Goal: Transaction & Acquisition: Purchase product/service

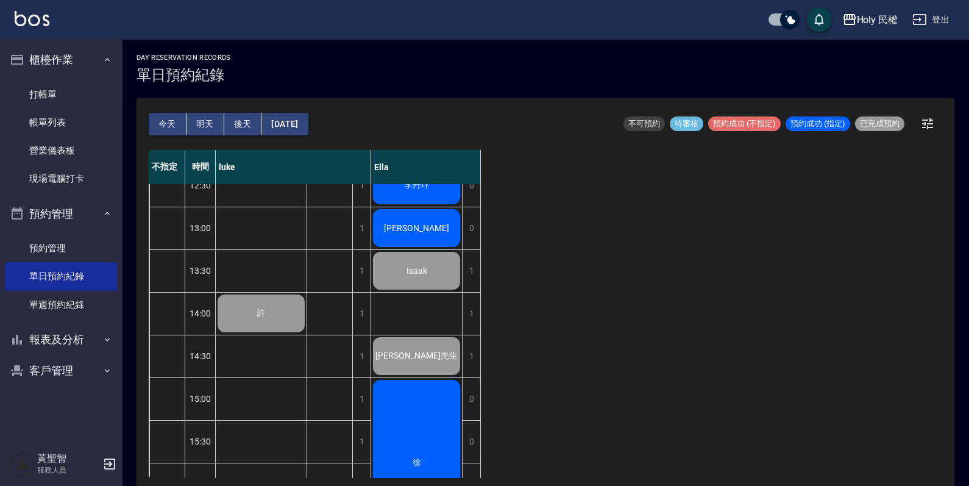
scroll to position [96, 0]
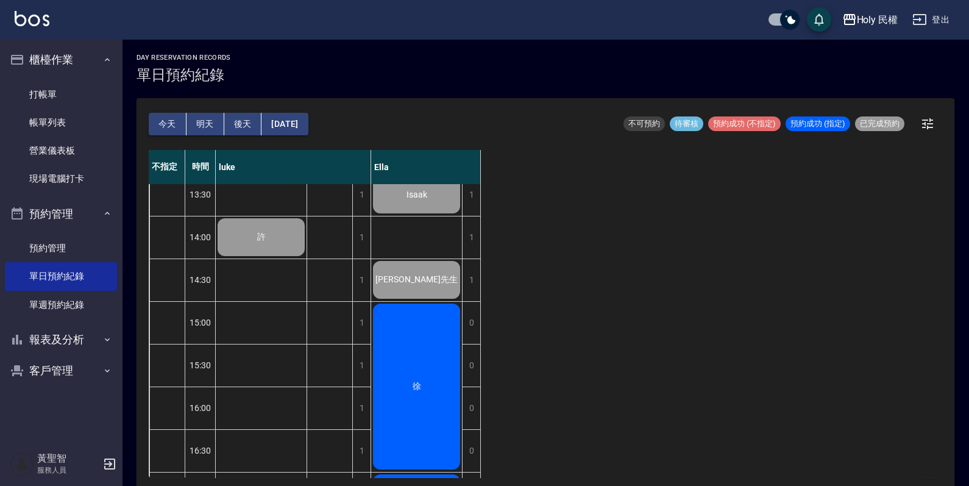
click at [404, 370] on div "徐" at bounding box center [416, 386] width 91 height 169
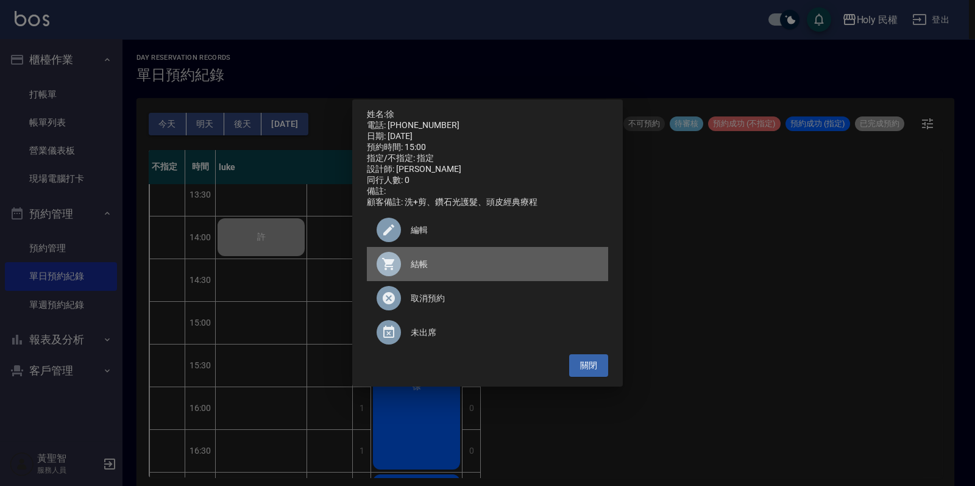
click at [423, 271] on span "結帳" at bounding box center [505, 264] width 188 height 13
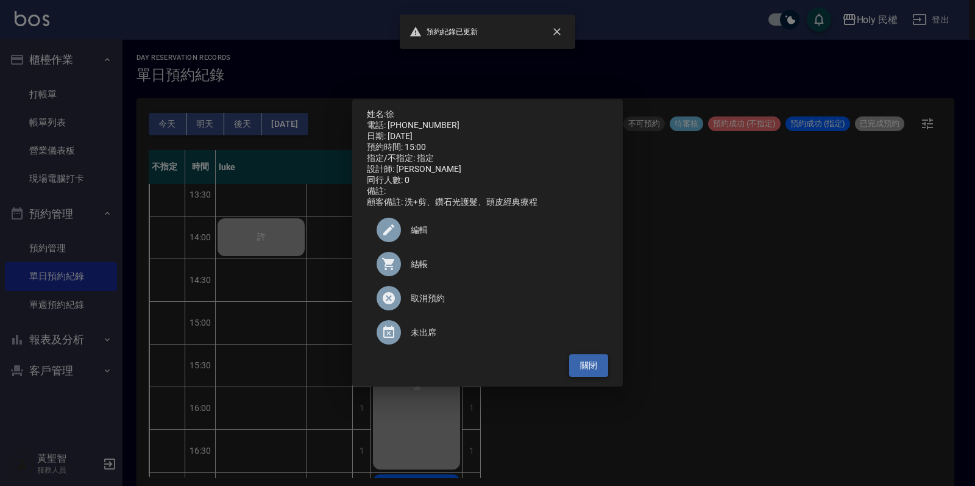
click at [586, 375] on button "關閉" at bounding box center [588, 365] width 39 height 23
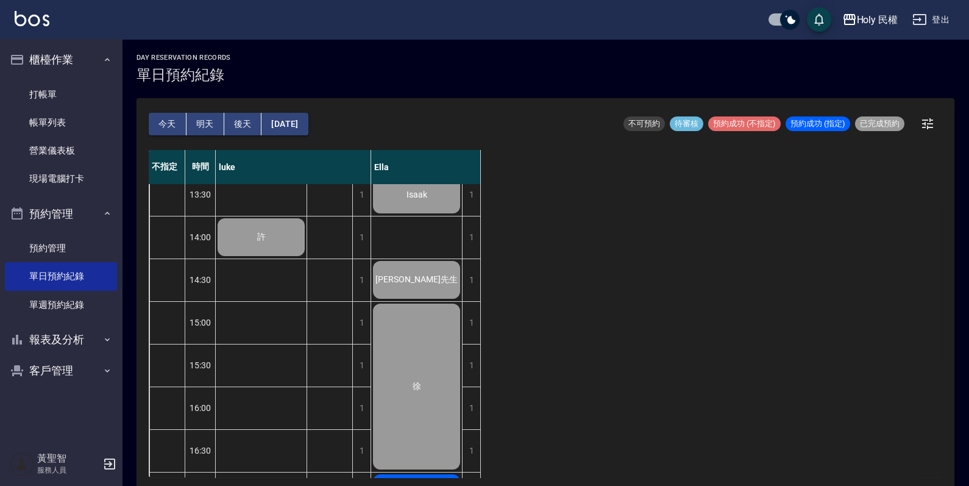
scroll to position [325, 0]
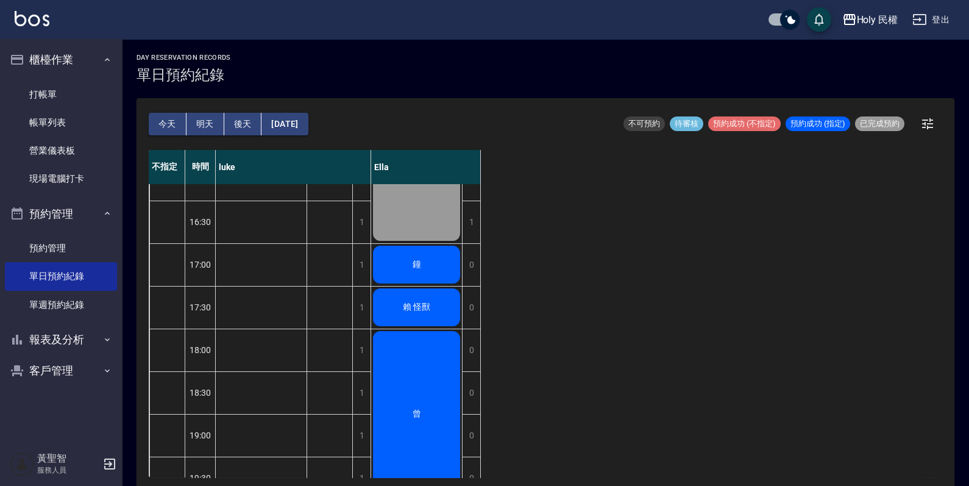
click at [442, 264] on div "鐘" at bounding box center [416, 264] width 91 height 41
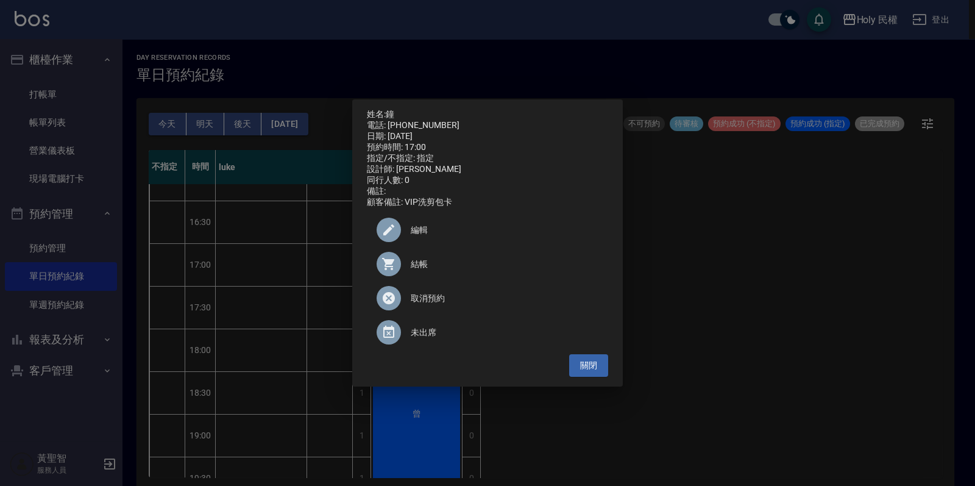
click at [442, 264] on span "結帳" at bounding box center [505, 264] width 188 height 13
click at [572, 373] on button "關閉" at bounding box center [588, 365] width 39 height 23
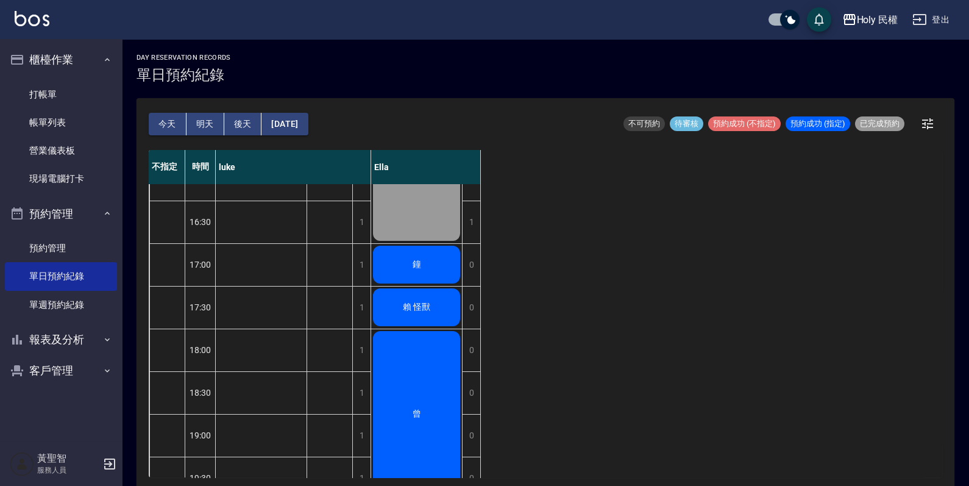
click at [411, 305] on span "賴 怪獸" at bounding box center [416, 307] width 32 height 11
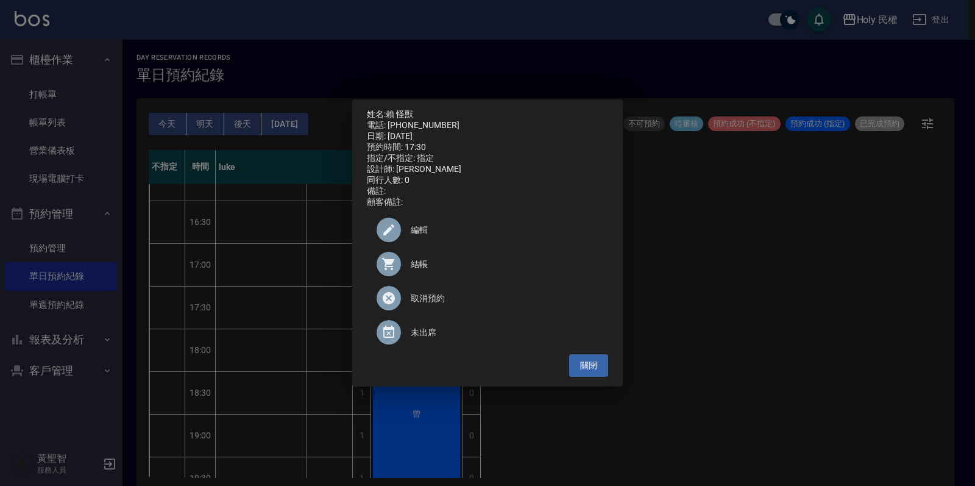
click at [420, 266] on span "結帳" at bounding box center [505, 264] width 188 height 13
click at [598, 372] on button "關閉" at bounding box center [588, 365] width 39 height 23
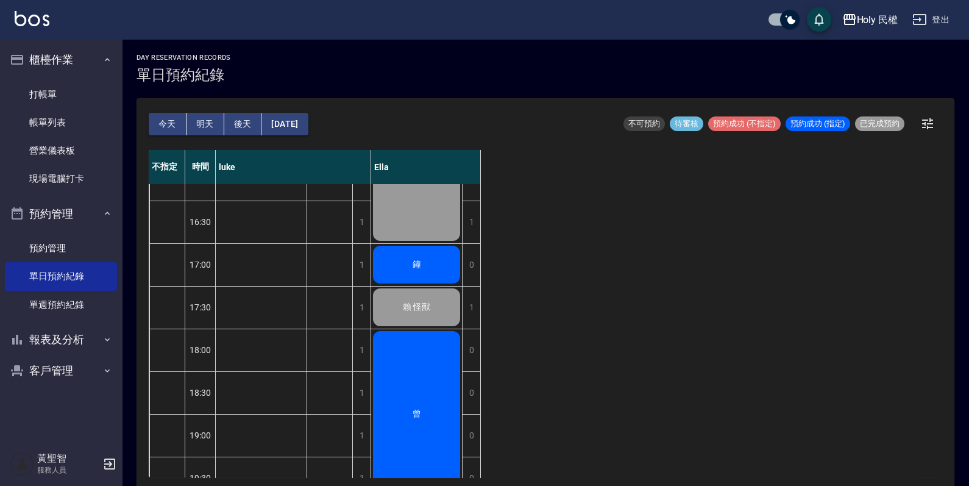
scroll to position [401, 0]
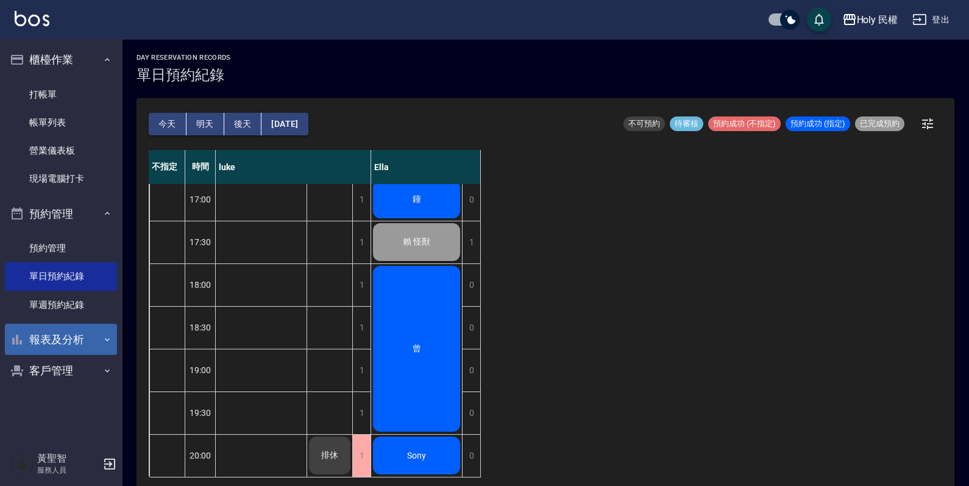
click at [30, 337] on button "報表及分析" at bounding box center [61, 340] width 112 height 32
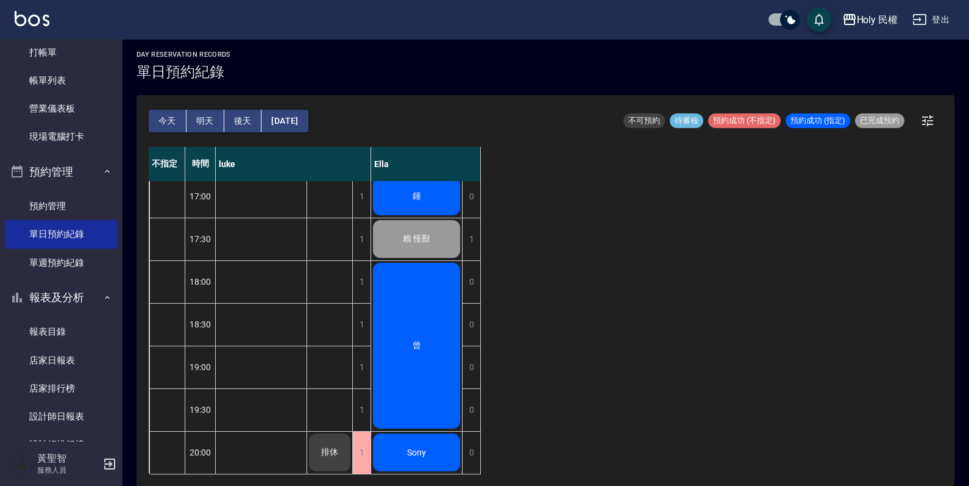
scroll to position [194, 0]
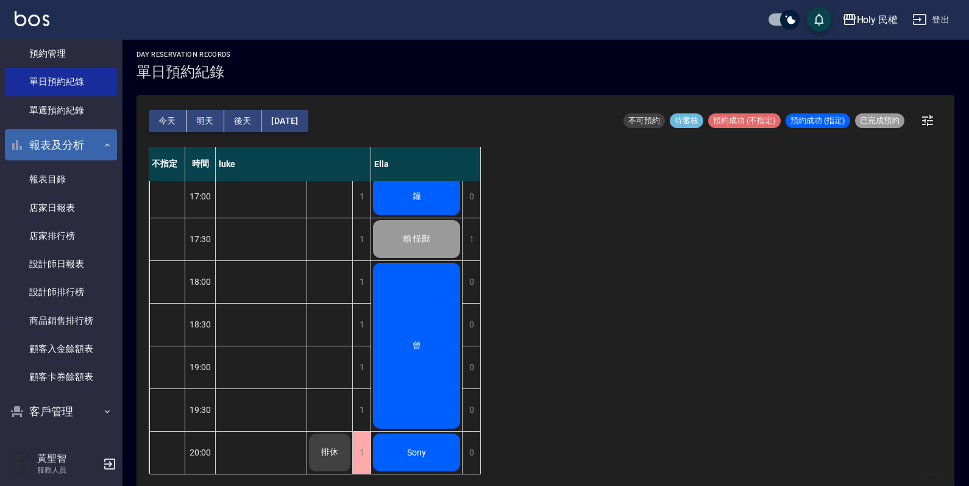
click at [41, 138] on button "報表及分析" at bounding box center [61, 145] width 112 height 32
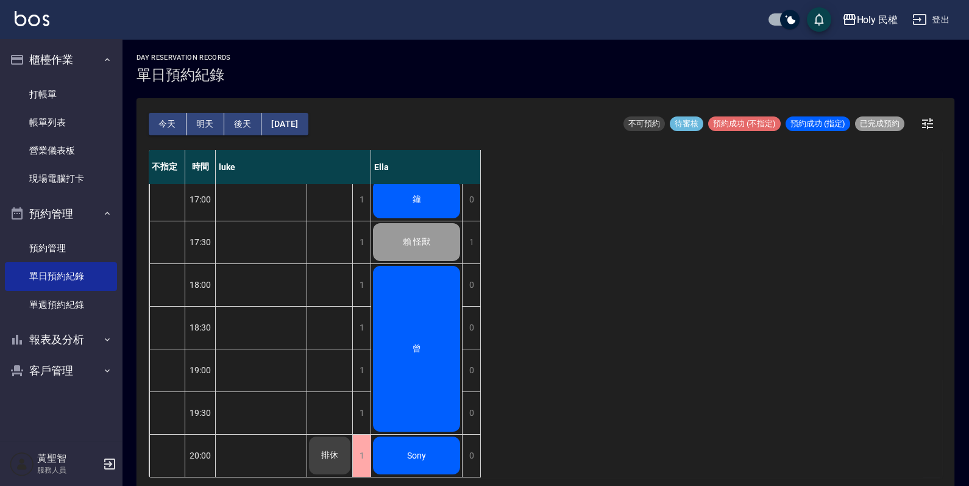
scroll to position [3, 0]
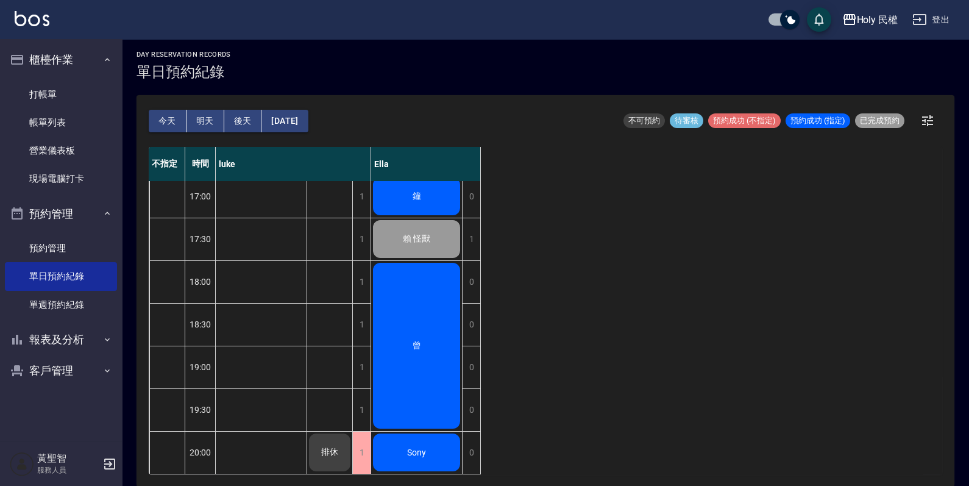
click at [397, 263] on div "曾" at bounding box center [416, 345] width 91 height 169
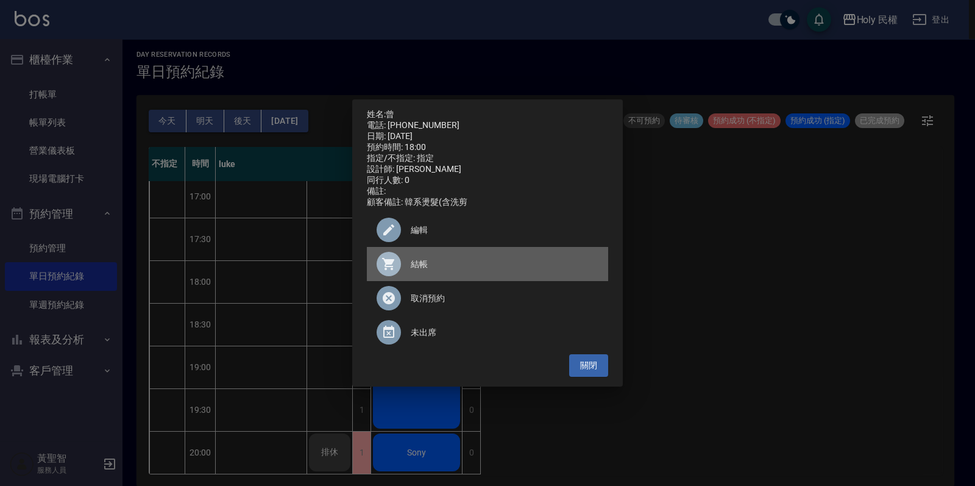
click at [411, 271] on span "結帳" at bounding box center [505, 264] width 188 height 13
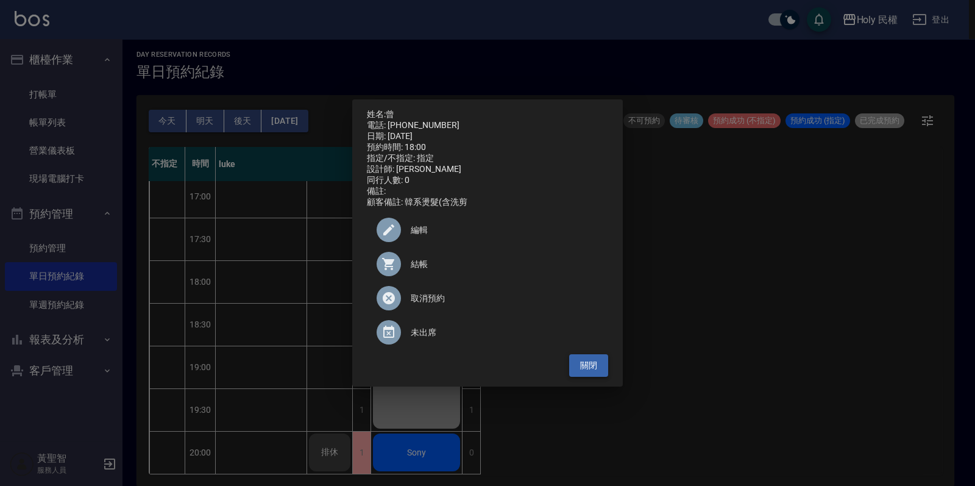
click at [606, 367] on button "關閉" at bounding box center [588, 365] width 39 height 23
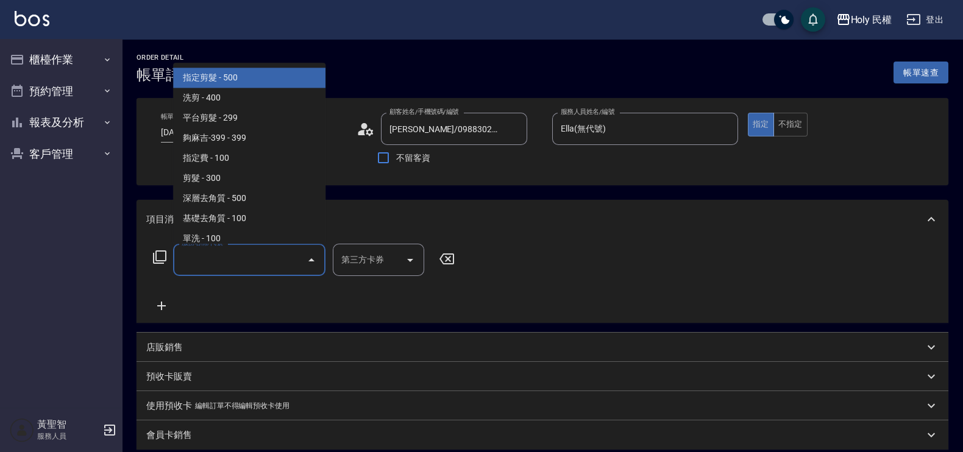
click at [235, 249] on input "服務名稱/代號" at bounding box center [240, 259] width 123 height 21
click at [226, 83] on span "指定剪髮 - 500" at bounding box center [249, 78] width 152 height 20
type input "指定剪髮(1)"
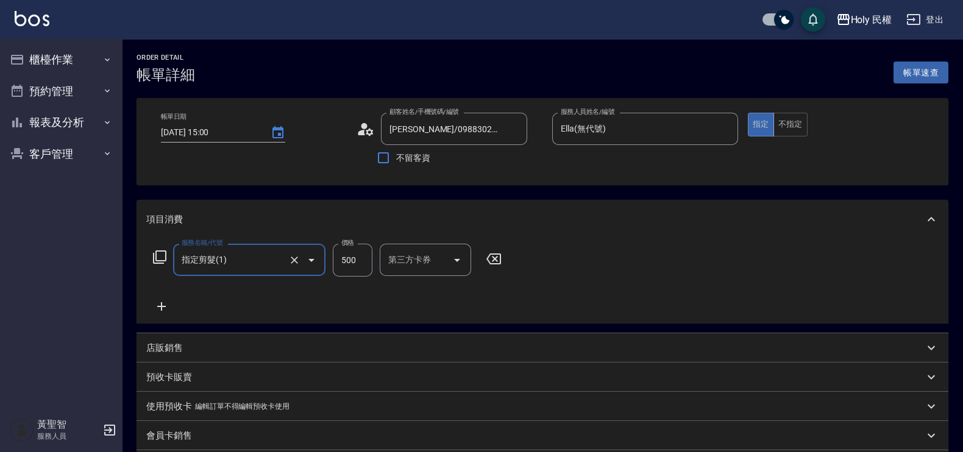
click at [345, 254] on input "500" at bounding box center [353, 260] width 40 height 33
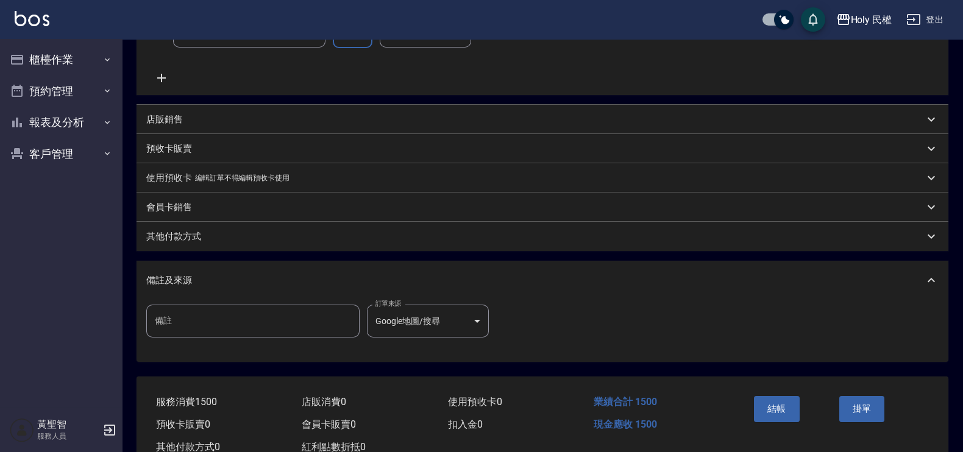
scroll to position [268, 0]
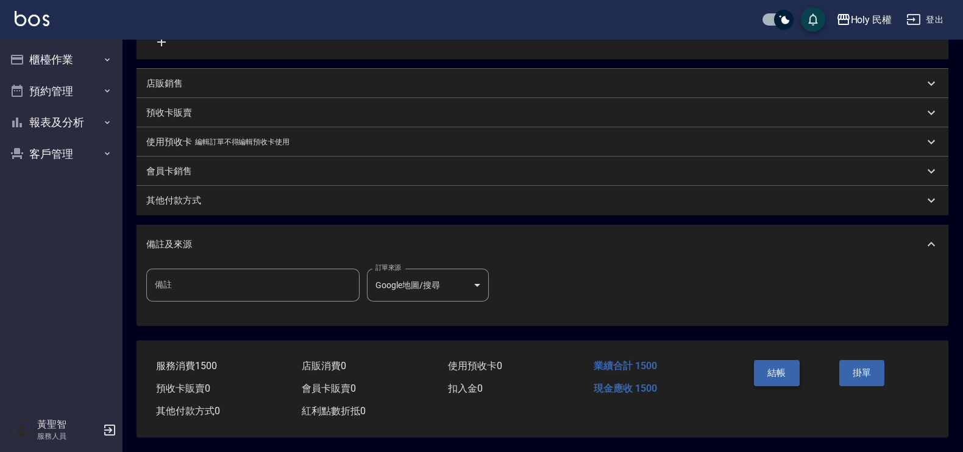
type input "1500"
click at [780, 374] on button "結帳" at bounding box center [777, 373] width 46 height 26
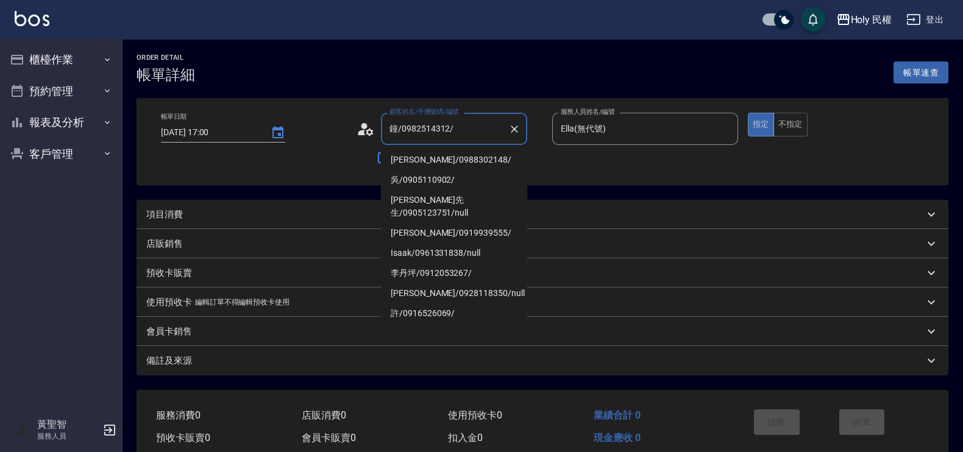
drag, startPoint x: 401, startPoint y: 129, endPoint x: 448, endPoint y: 132, distance: 47.1
click at [448, 132] on input "鐘/0982514312/" at bounding box center [444, 128] width 117 height 21
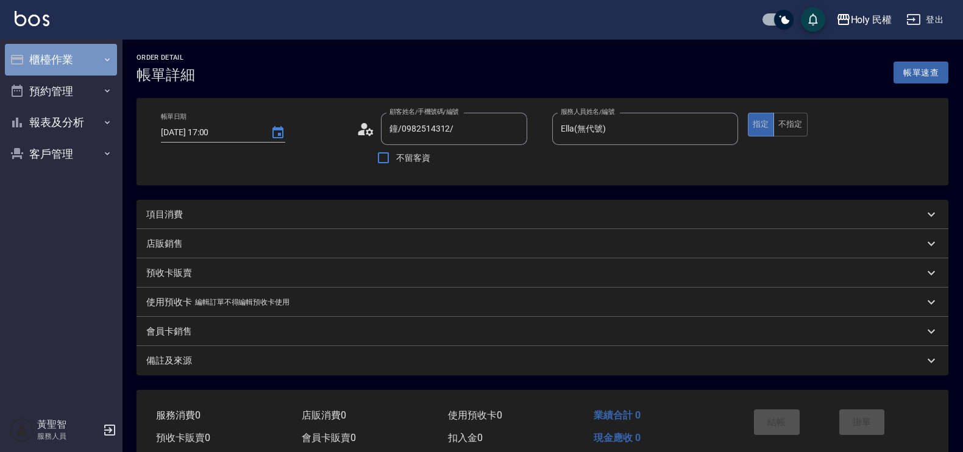
click at [74, 65] on button "櫃檯作業" at bounding box center [61, 60] width 112 height 32
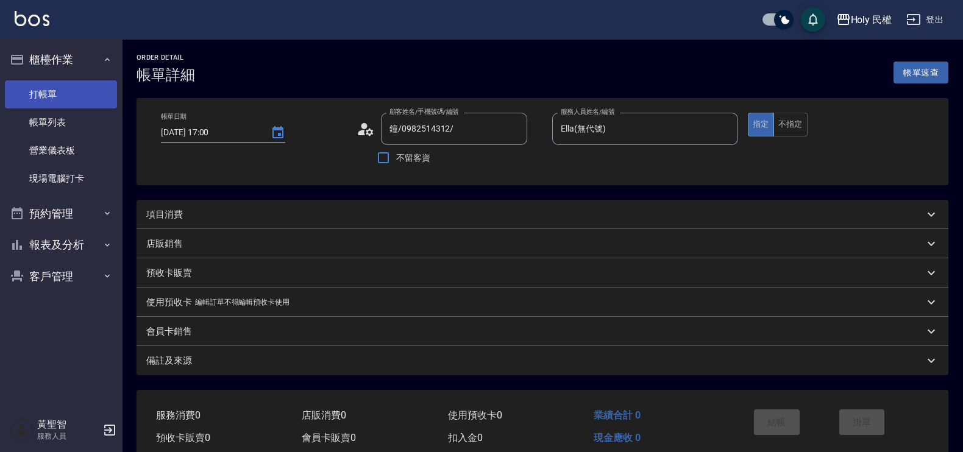
click at [72, 94] on link "打帳單" at bounding box center [61, 94] width 112 height 28
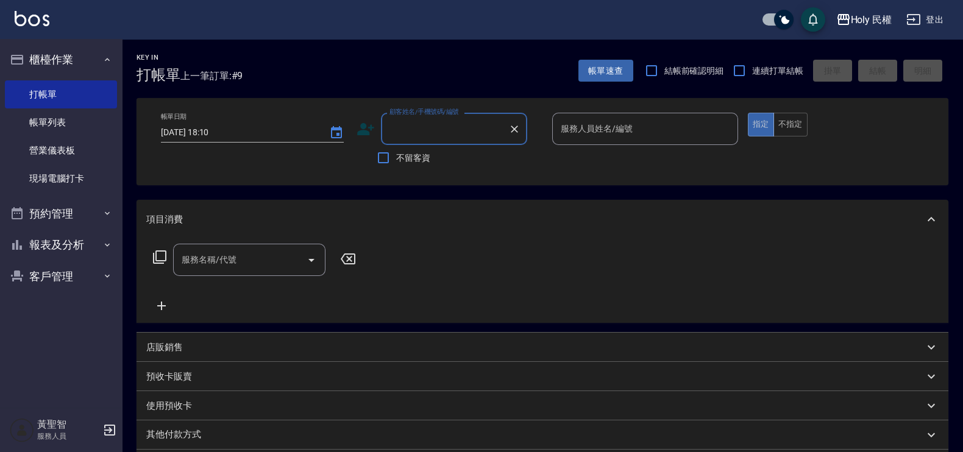
click at [405, 128] on input "顧客姓名/手機號碼/編號" at bounding box center [444, 128] width 117 height 21
click at [454, 152] on li "鐘/0982514312/" at bounding box center [454, 160] width 146 height 20
type input "鐘/0982514312/"
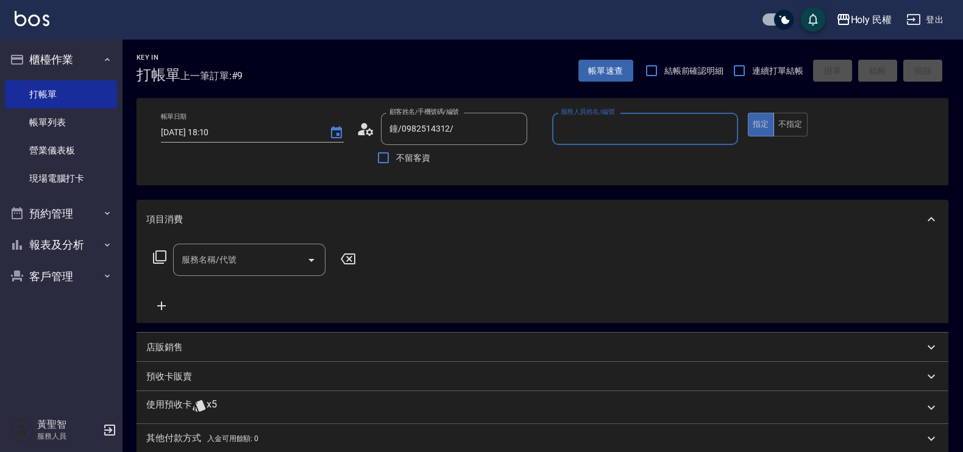
click at [589, 132] on input "服務人員姓名/編號" at bounding box center [645, 128] width 175 height 21
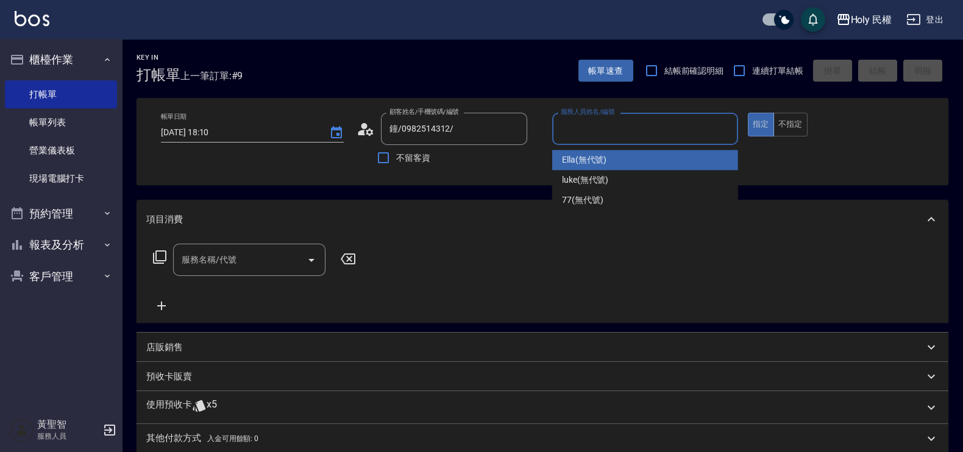
click at [589, 152] on div "Ella (無代號)" at bounding box center [645, 160] width 186 height 20
type input "Ella(無代號)"
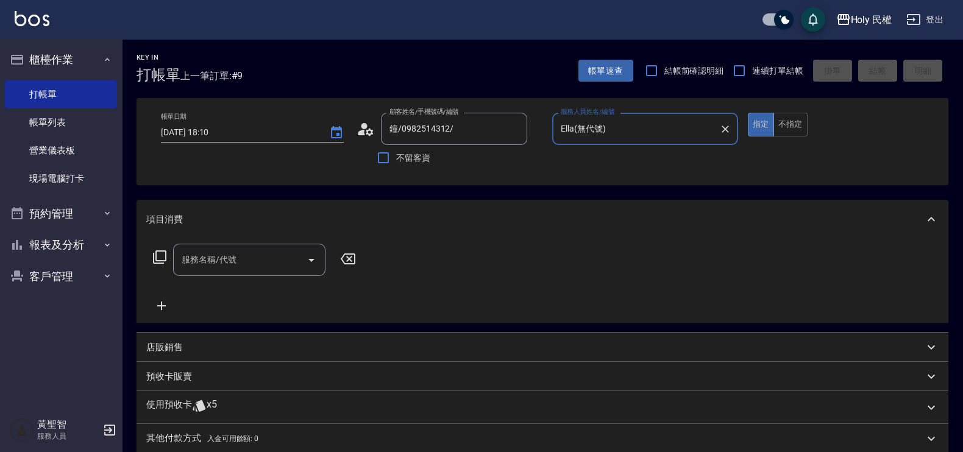
click at [274, 260] on input "服務名稱/代號" at bounding box center [240, 259] width 123 height 21
click at [353, 406] on div "使用預收卡 x5" at bounding box center [535, 408] width 778 height 18
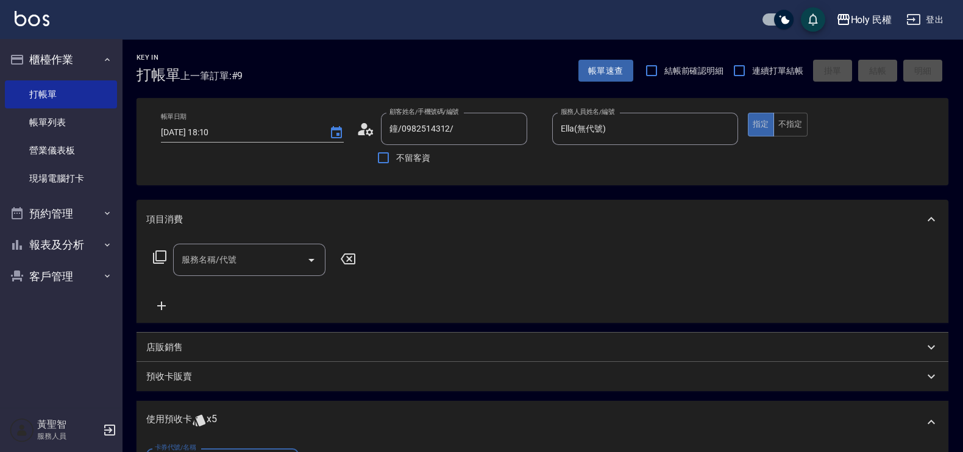
scroll to position [76, 0]
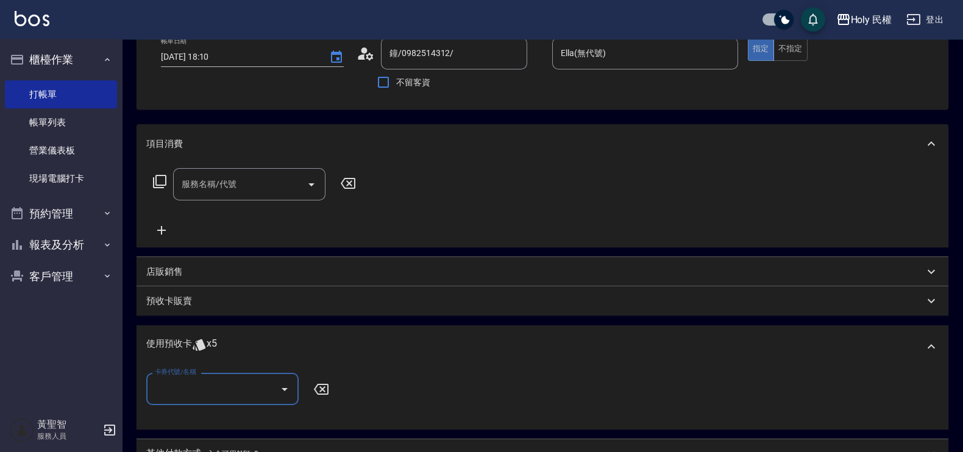
click at [249, 374] on div "卡券代號/名稱" at bounding box center [222, 389] width 152 height 32
click at [255, 410] on div "VIP洗剪髮卡6次送(頭皮水) 剩餘5張" at bounding box center [222, 420] width 152 height 20
type input "VIP洗剪髮卡6次送(頭皮水)"
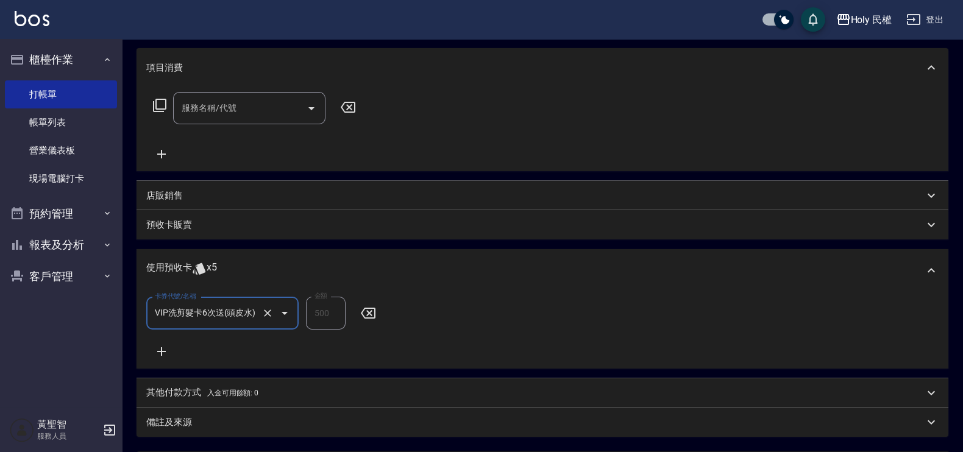
scroll to position [272, 0]
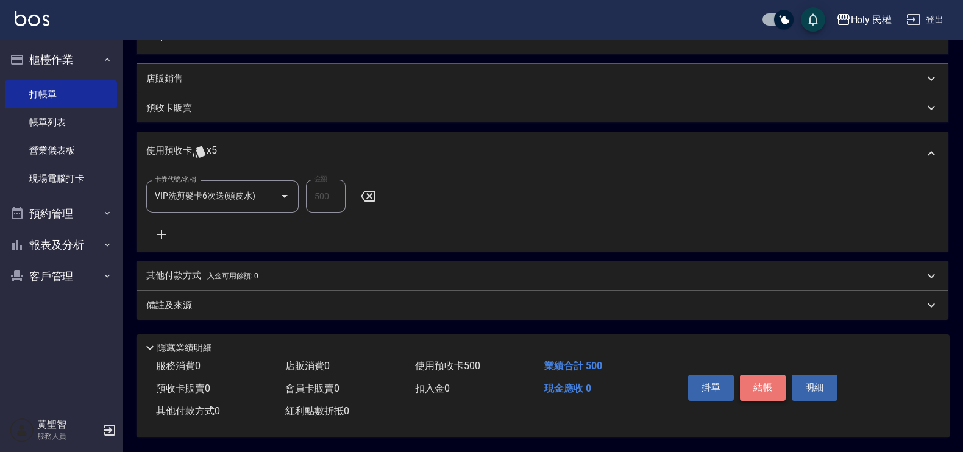
click at [765, 378] on button "結帳" at bounding box center [763, 388] width 46 height 26
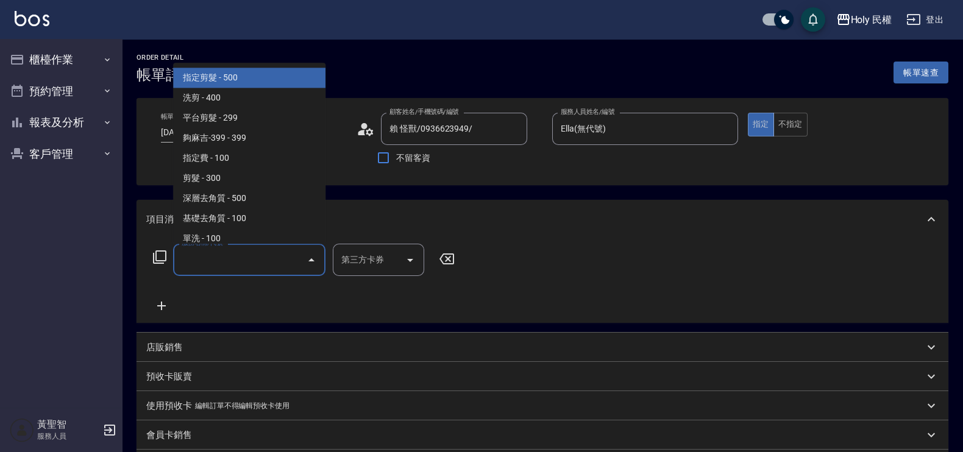
click at [258, 74] on span "指定剪髮 - 500" at bounding box center [249, 78] width 152 height 20
type input "指定剪髮(1)"
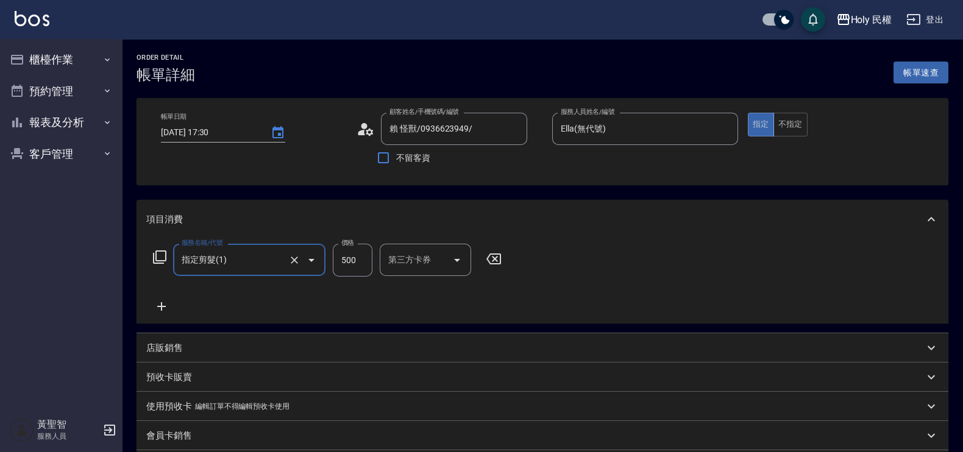
scroll to position [186, 0]
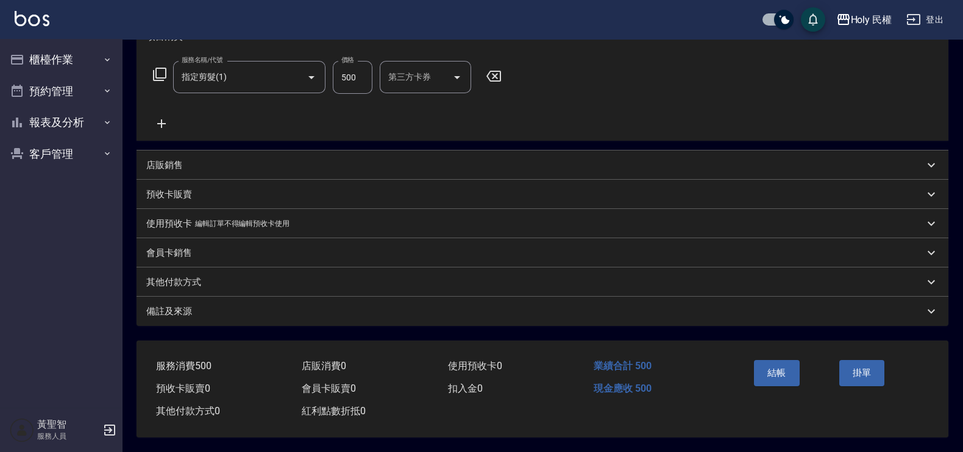
click at [544, 324] on div "Order detail 帳單詳細 帳單速查 帳單日期 [DATE] 17:30 顧客姓名/手機號碼/編號 賴 怪獸/0936623949/ 顧客姓名/手機號…" at bounding box center [542, 154] width 841 height 596
click at [544, 316] on div "備註及來源" at bounding box center [542, 311] width 812 height 29
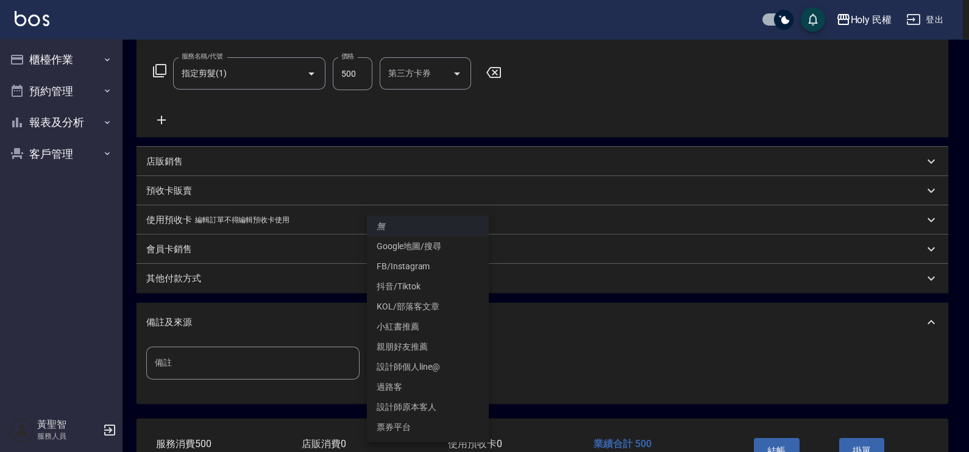
click at [456, 369] on body "Holy 民權 登出 櫃檯作業 打帳單 帳單列表 營業儀表板 現場電腦打卡 預約管理 預約管理 單日預約紀錄 單週預約紀錄 報表及分析 報表目錄 店家日報表 …" at bounding box center [484, 172] width 969 height 717
click at [439, 405] on li "設計師原本客人" at bounding box center [428, 407] width 122 height 20
type input "設計師原本客人"
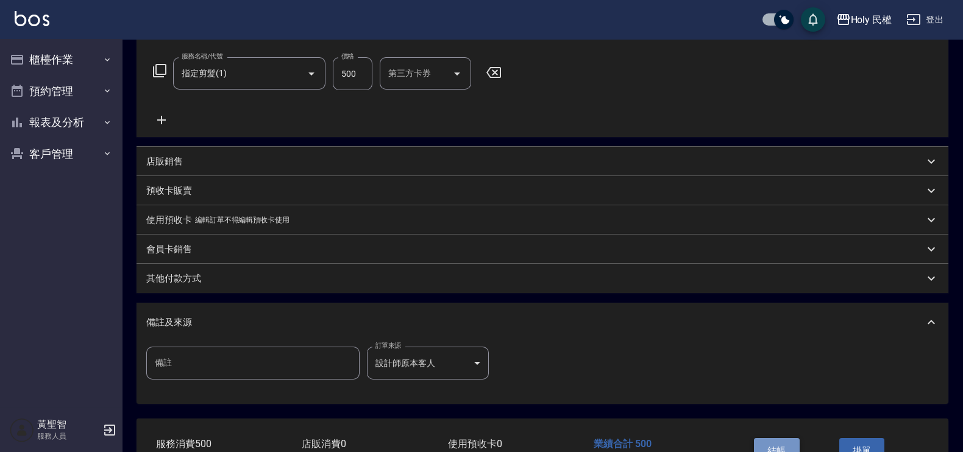
click at [770, 442] on button "結帳" at bounding box center [777, 451] width 46 height 26
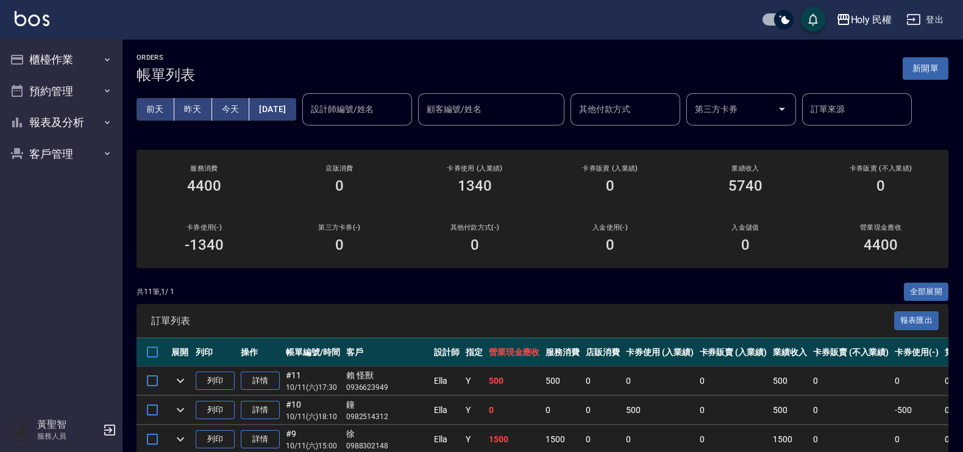
click at [383, 99] on div "設計師編號/姓名 設計師編號/姓名" at bounding box center [357, 109] width 110 height 32
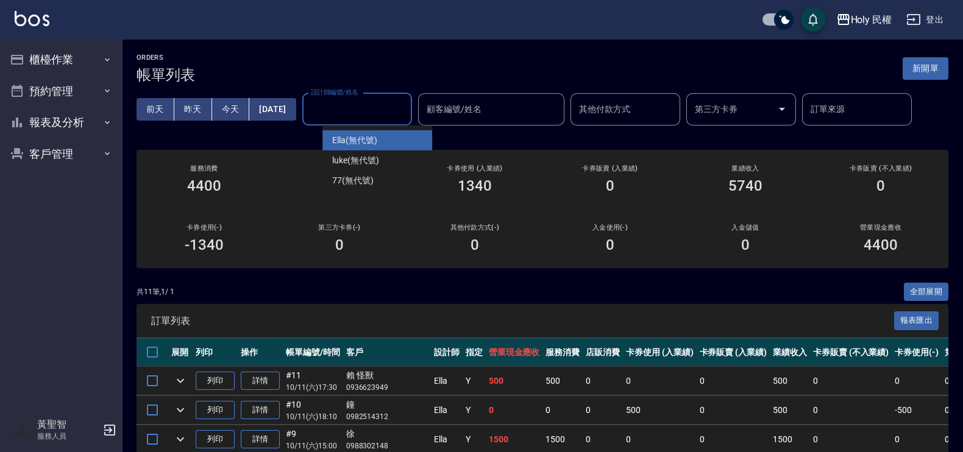
click at [372, 144] on span "Ella (無代號)" at bounding box center [354, 140] width 45 height 13
type input "Ella(無代號)"
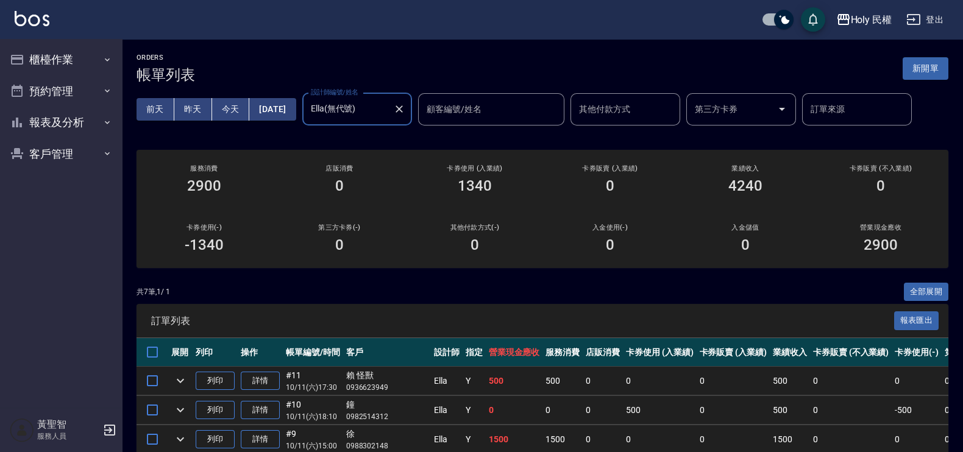
click at [405, 112] on icon "Clear" at bounding box center [399, 109] width 12 height 12
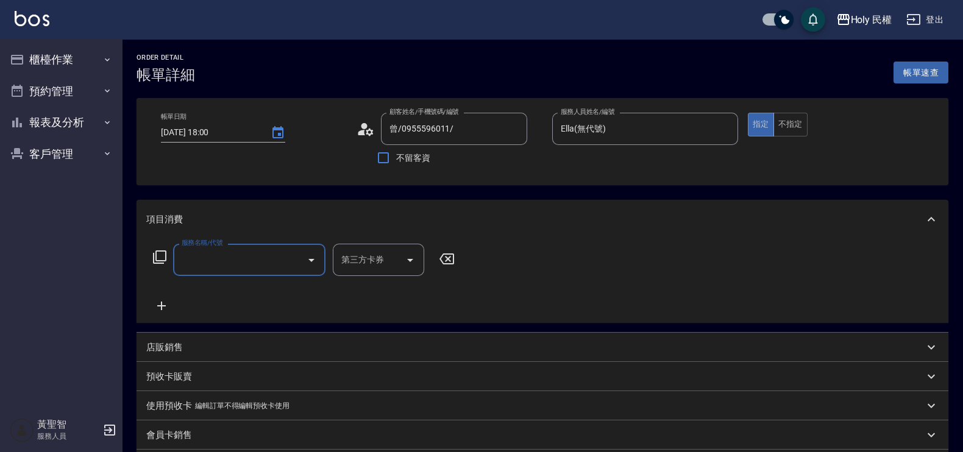
click at [298, 262] on input "服務名稱/代號" at bounding box center [240, 259] width 123 height 21
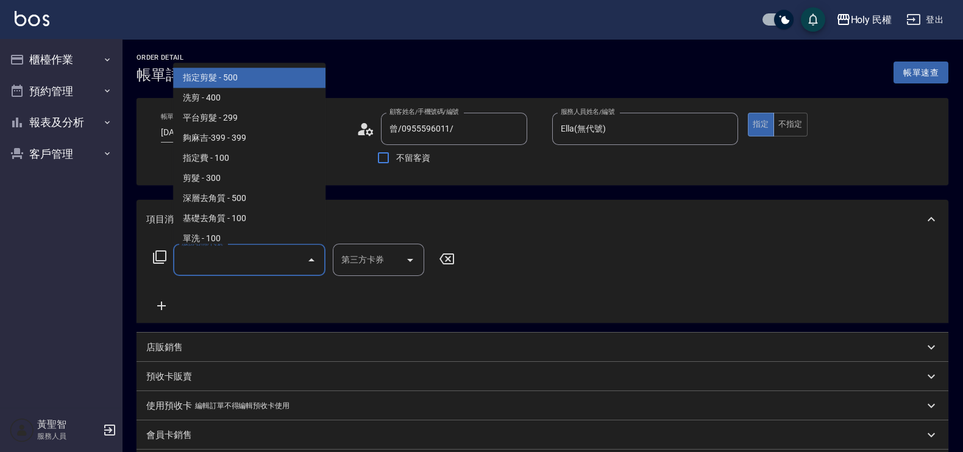
click at [274, 81] on span "指定剪髮 - 500" at bounding box center [249, 78] width 152 height 20
type input "指定剪髮(1)"
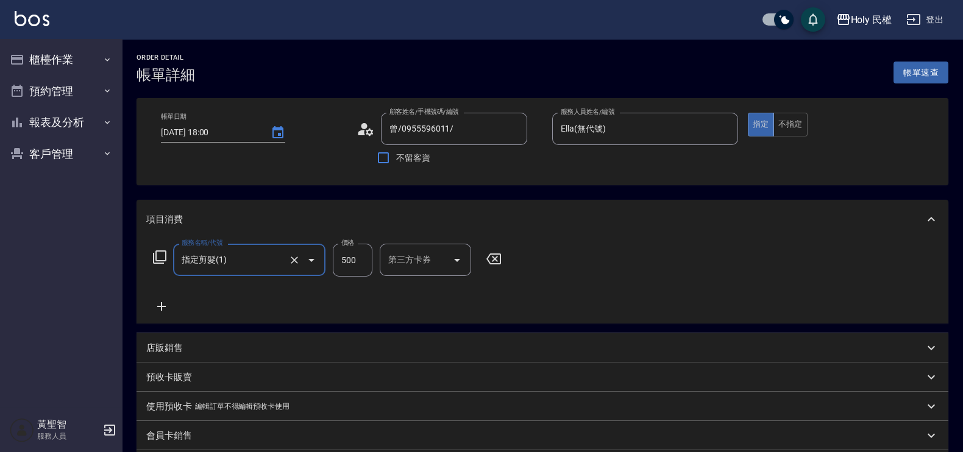
click at [367, 262] on input "500" at bounding box center [353, 260] width 40 height 33
drag, startPoint x: 367, startPoint y: 262, endPoint x: 338, endPoint y: 269, distance: 30.7
click at [338, 269] on input "0" at bounding box center [353, 260] width 40 height 33
click at [318, 258] on icon "Open" at bounding box center [311, 260] width 15 height 15
type input "0"
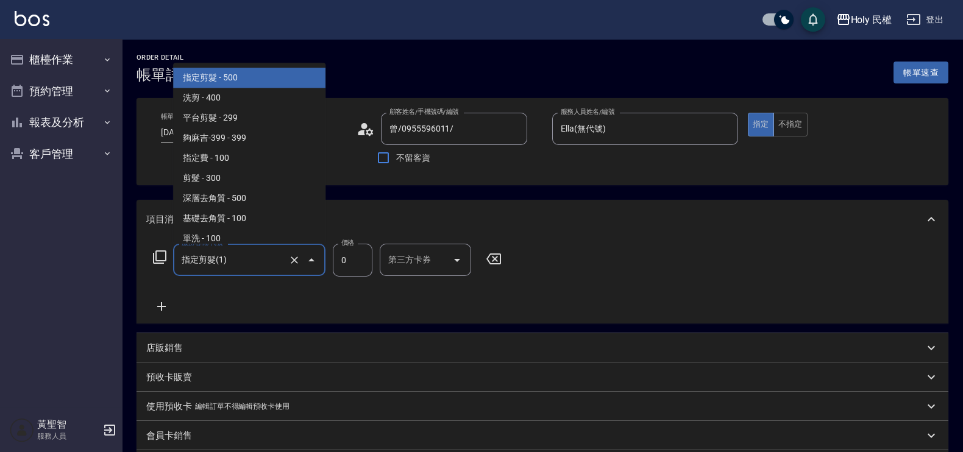
click at [296, 74] on span "指定剪髮 - 500" at bounding box center [249, 78] width 152 height 20
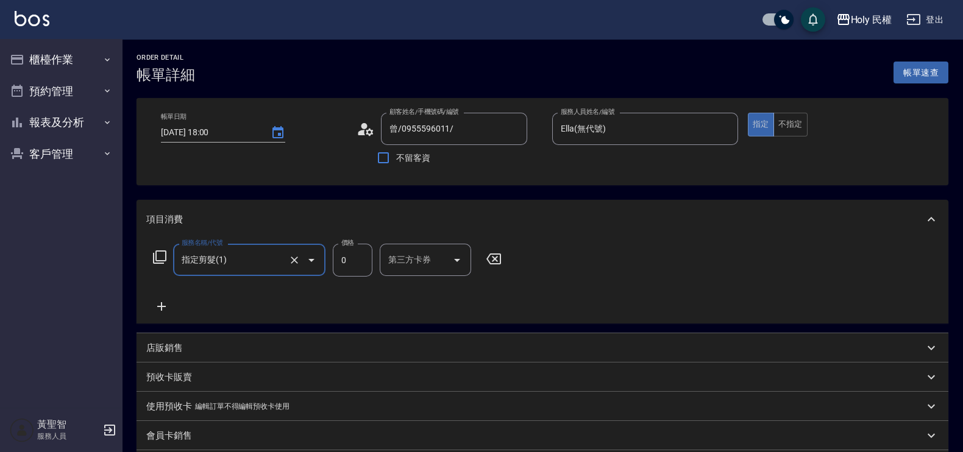
click at [306, 255] on icon "Open" at bounding box center [311, 260] width 15 height 15
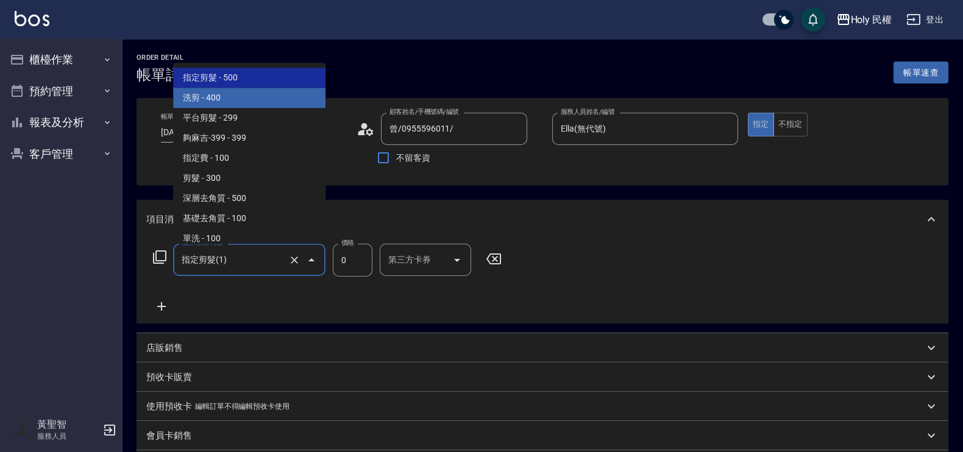
click at [227, 96] on span "洗剪 - 400" at bounding box center [249, 98] width 152 height 20
type input "洗剪(3)"
type input "400"
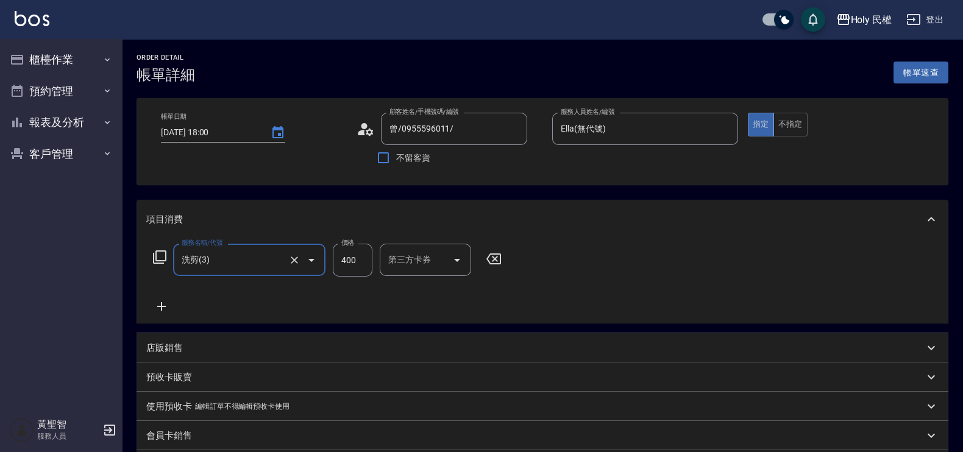
click at [300, 273] on div at bounding box center [303, 260] width 34 height 32
drag, startPoint x: 311, startPoint y: 257, endPoint x: 308, endPoint y: 244, distance: 13.2
click at [311, 255] on icon "Open" at bounding box center [311, 260] width 15 height 15
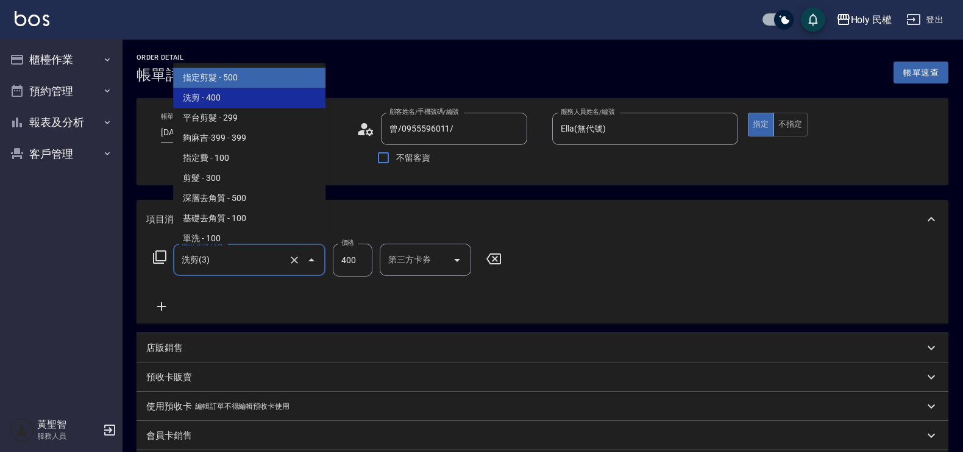
click at [247, 69] on span "指定剪髮 - 500" at bounding box center [249, 78] width 152 height 20
type input "指定剪髮(1)"
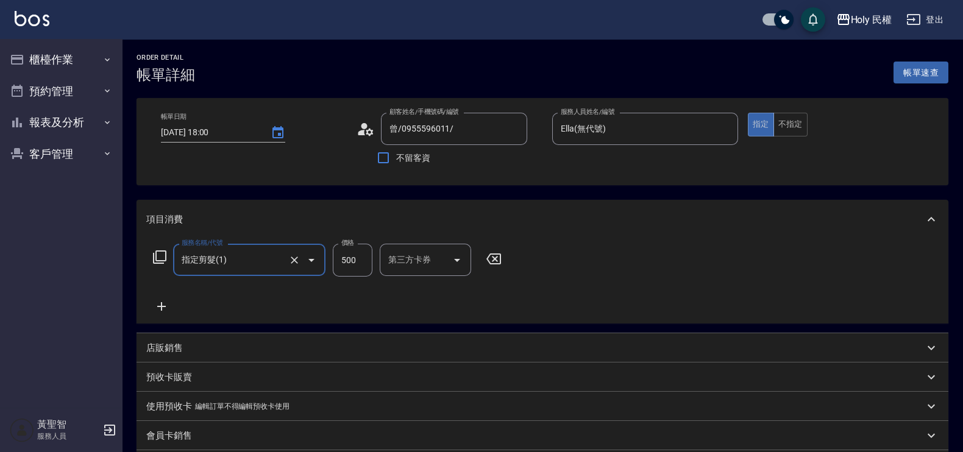
click at [355, 269] on input "500" at bounding box center [353, 260] width 40 height 33
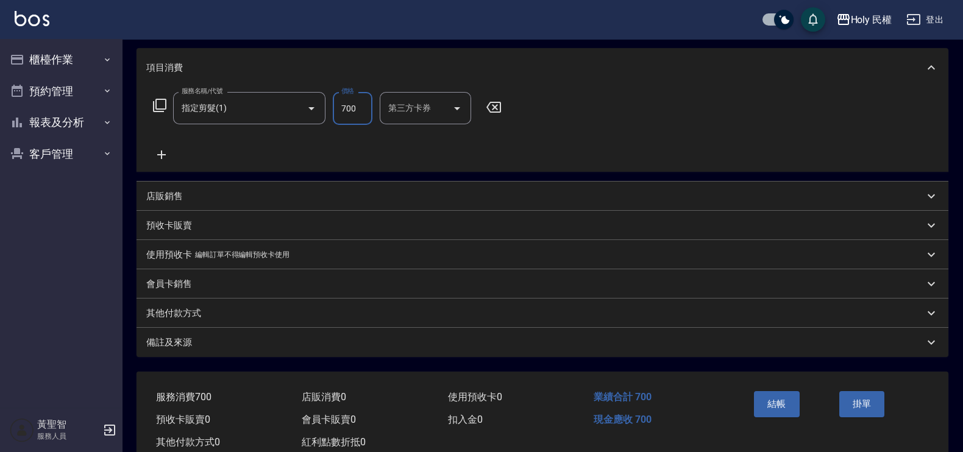
scroll to position [186, 0]
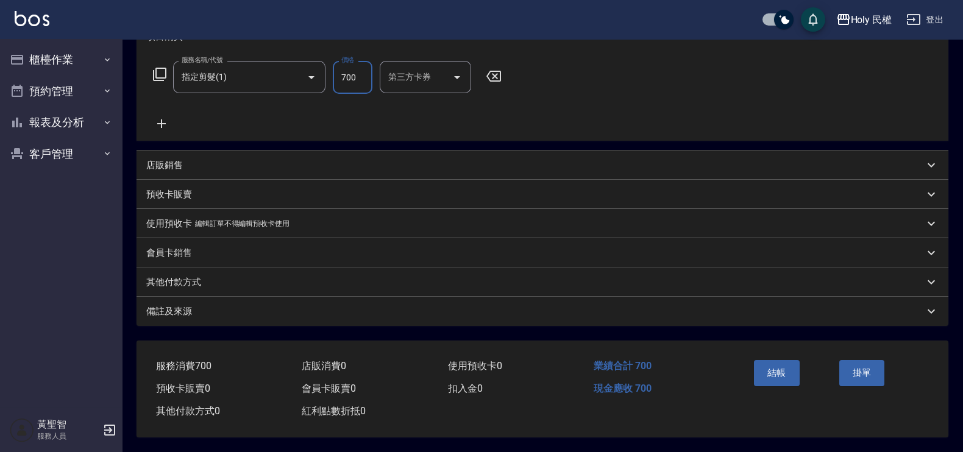
type input "700"
click at [801, 369] on div "結帳" at bounding box center [791, 381] width 85 height 53
click at [798, 367] on button "結帳" at bounding box center [777, 373] width 46 height 26
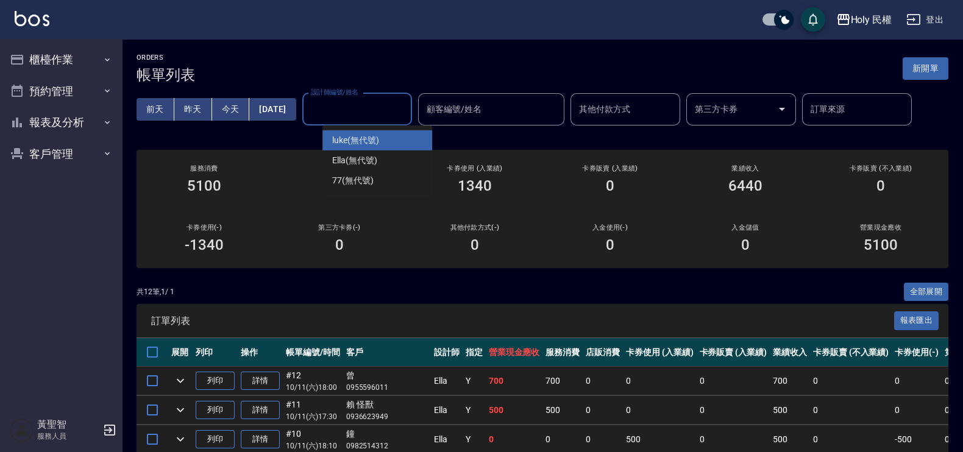
click at [335, 107] on input "設計師編號/姓名" at bounding box center [357, 109] width 99 height 21
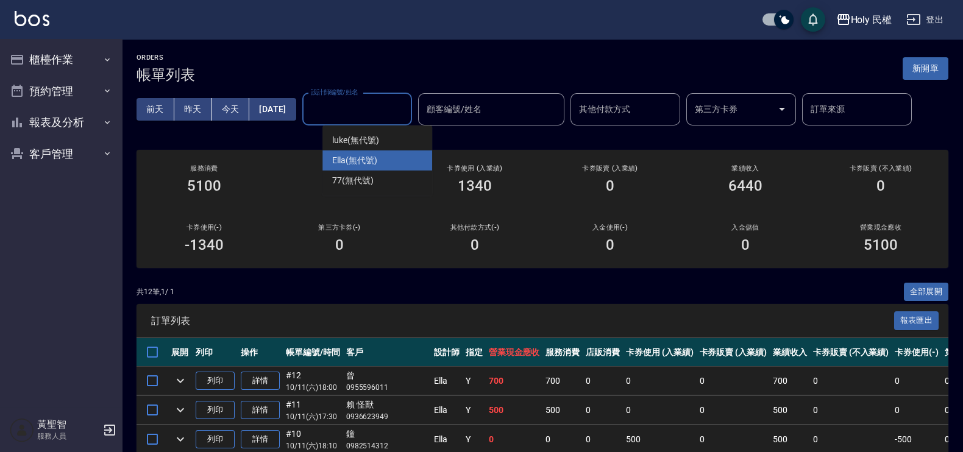
click at [357, 158] on span "Ella (無代號)" at bounding box center [354, 160] width 45 height 13
type input "Ella(無代號)"
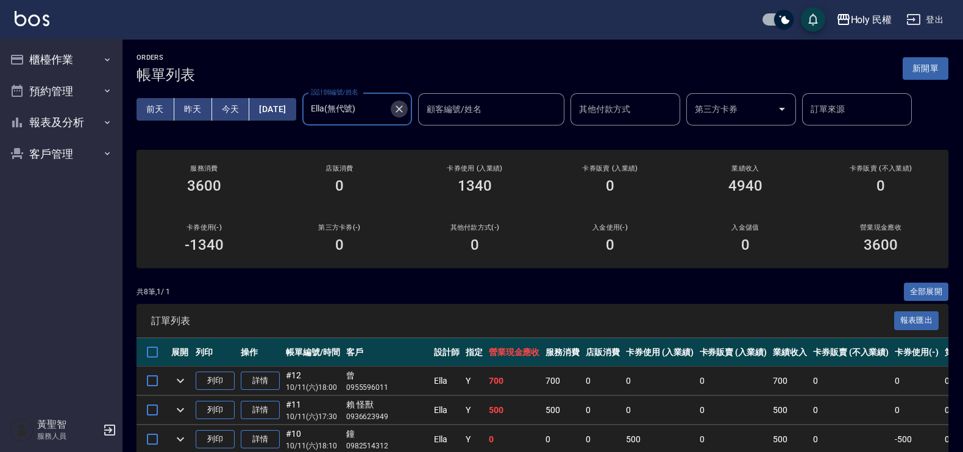
click at [405, 110] on icon "Clear" at bounding box center [399, 109] width 12 height 12
click at [450, 79] on div "ORDERS 帳單列表 新開單" at bounding box center [542, 69] width 812 height 30
